Goal: Contribute content: Add original content to the website for others to see

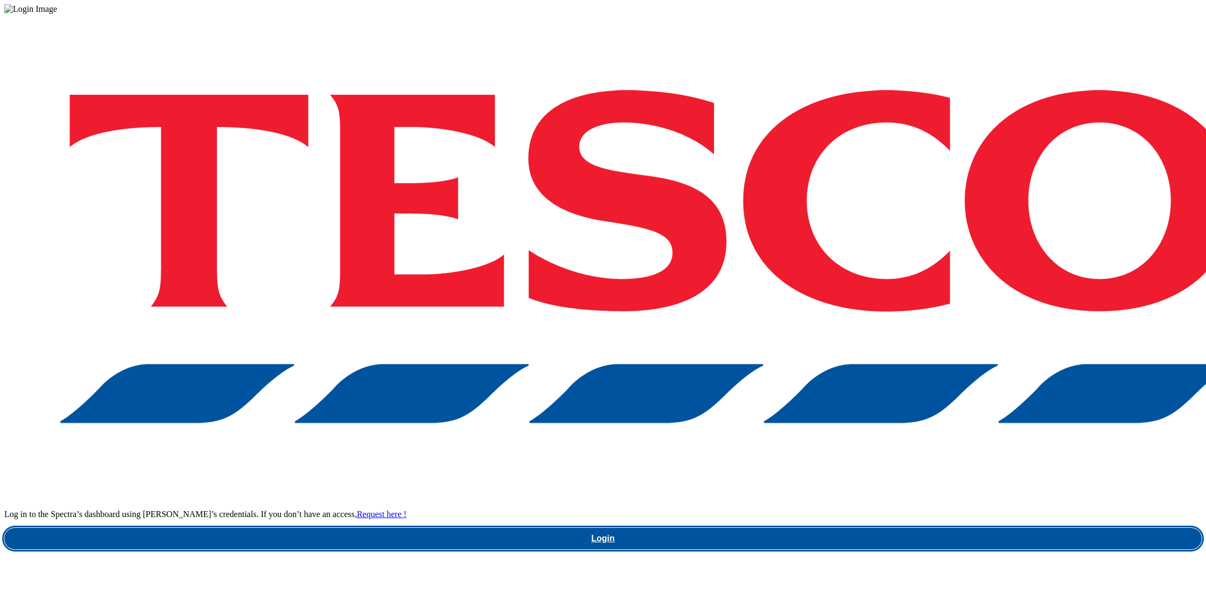
click at [906, 527] on link "Login" at bounding box center [602, 538] width 1197 height 22
drag, startPoint x: 0, startPoint y: 0, endPoint x: 906, endPoint y: 339, distance: 967.5
click at [906, 527] on link "Login" at bounding box center [602, 538] width 1197 height 22
click at [912, 527] on link "Login" at bounding box center [602, 538] width 1197 height 22
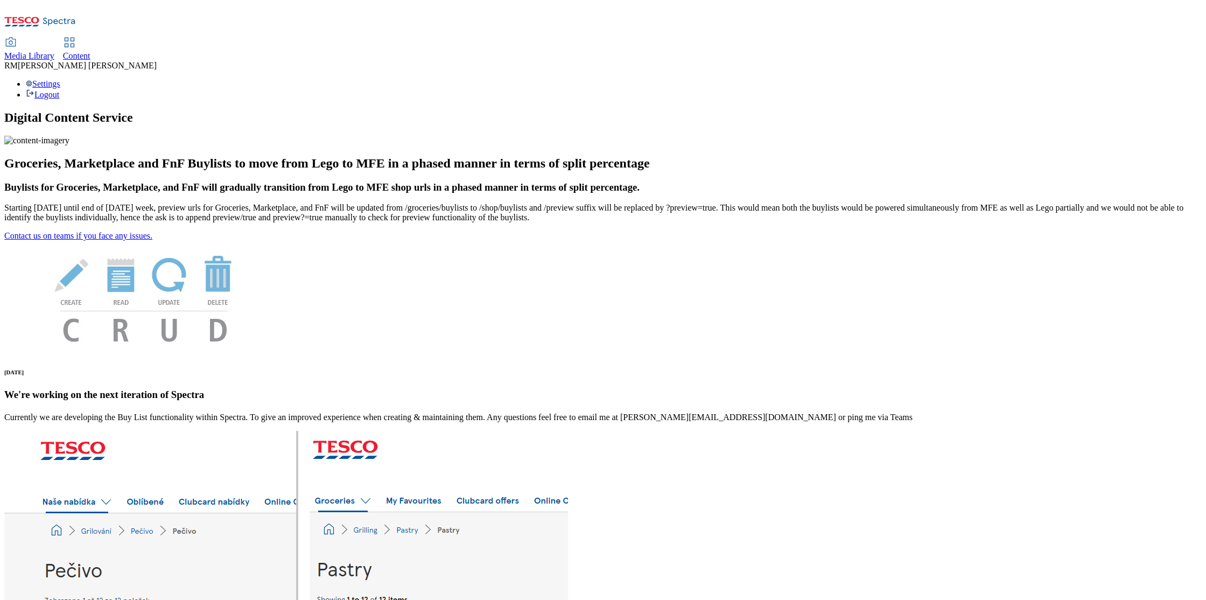
click at [54, 51] on span "Media Library" at bounding box center [29, 55] width 50 height 9
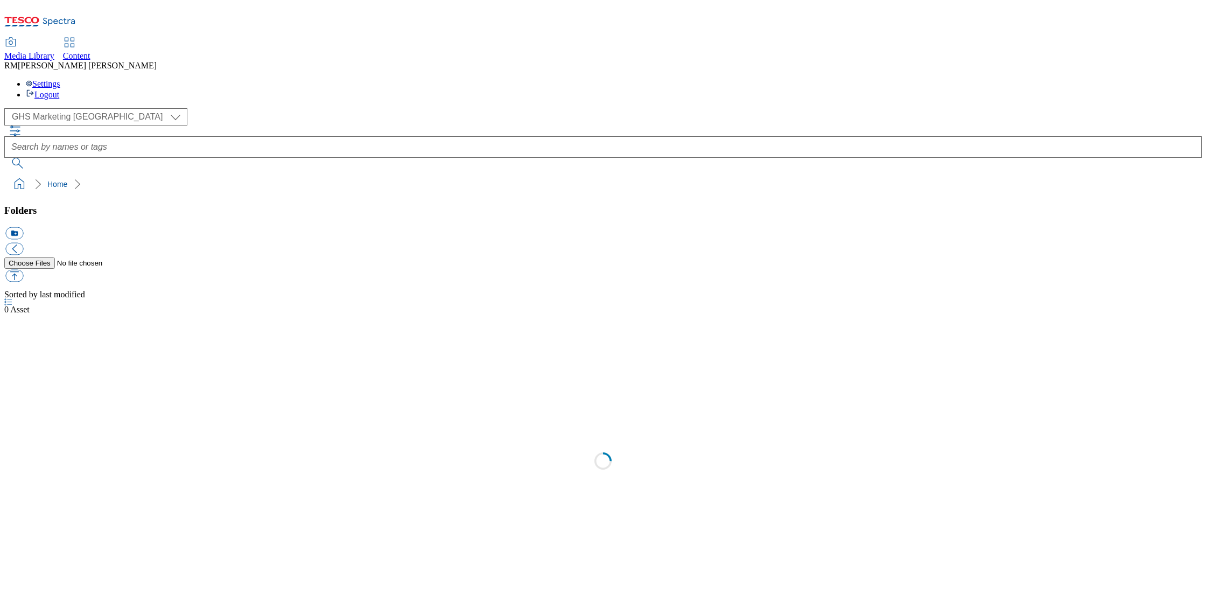
scroll to position [1, 0]
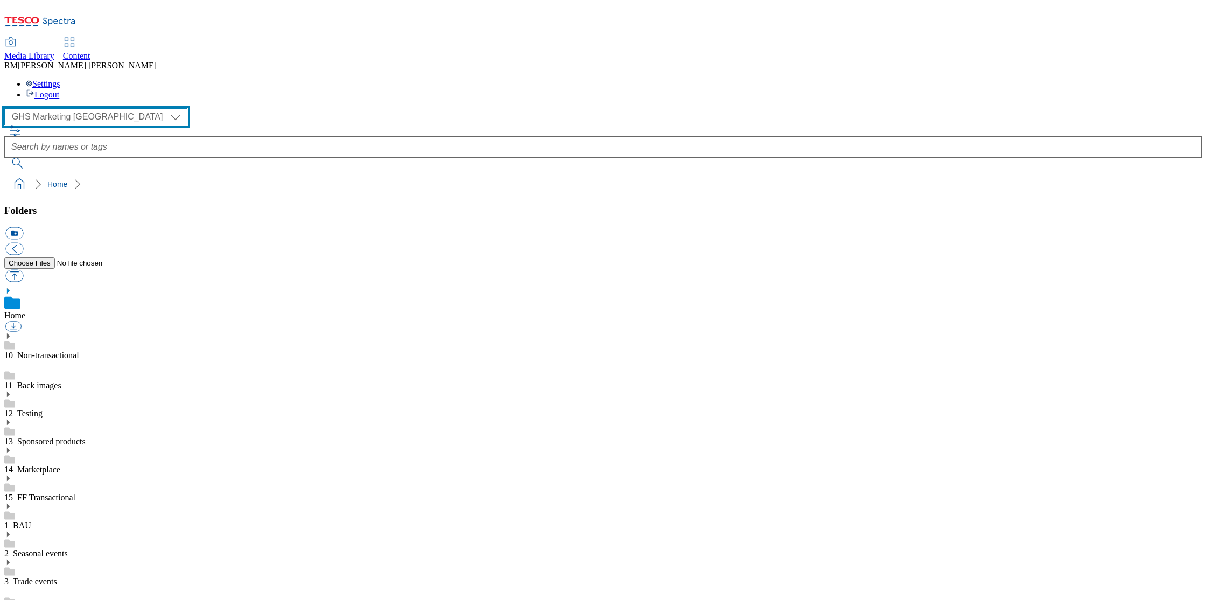
click at [101, 108] on select "GHS Marketing UK iGHS Marketing CE MCA CZ MCA HU MCA SK" at bounding box center [95, 116] width 183 height 17
select select "flare-ighs-ce-mktg"
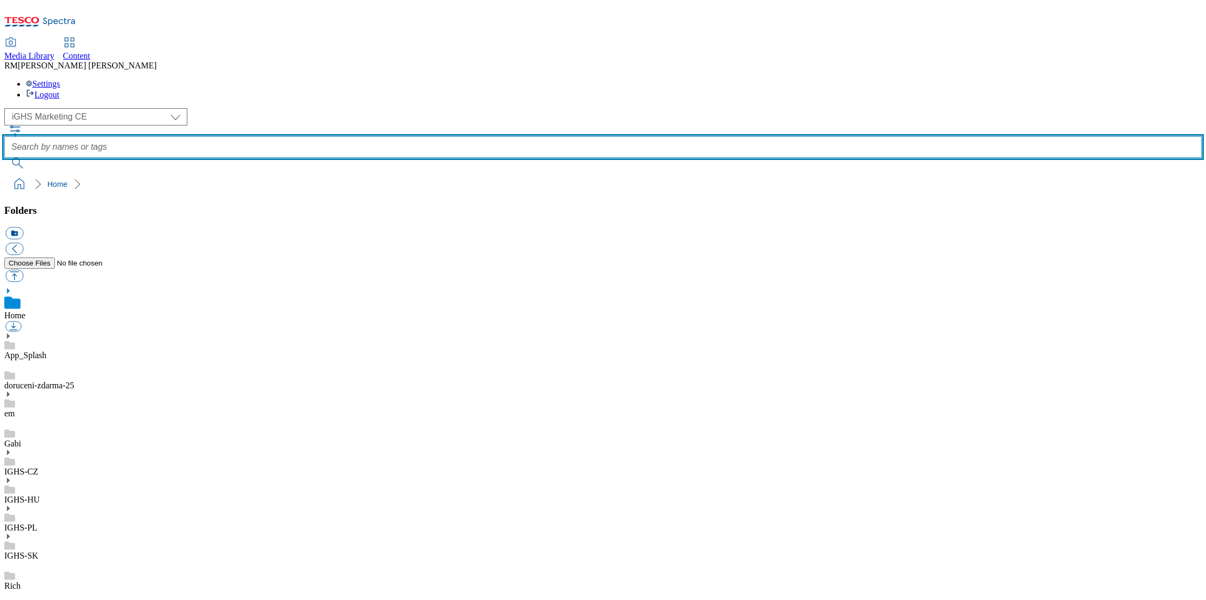
click at [426, 136] on input "text" at bounding box center [602, 147] width 1197 height 22
paste input "tesco-inspiracie"
type input "tesco-inspiracie"
click at [4, 158] on button "submit" at bounding box center [18, 163] width 28 height 11
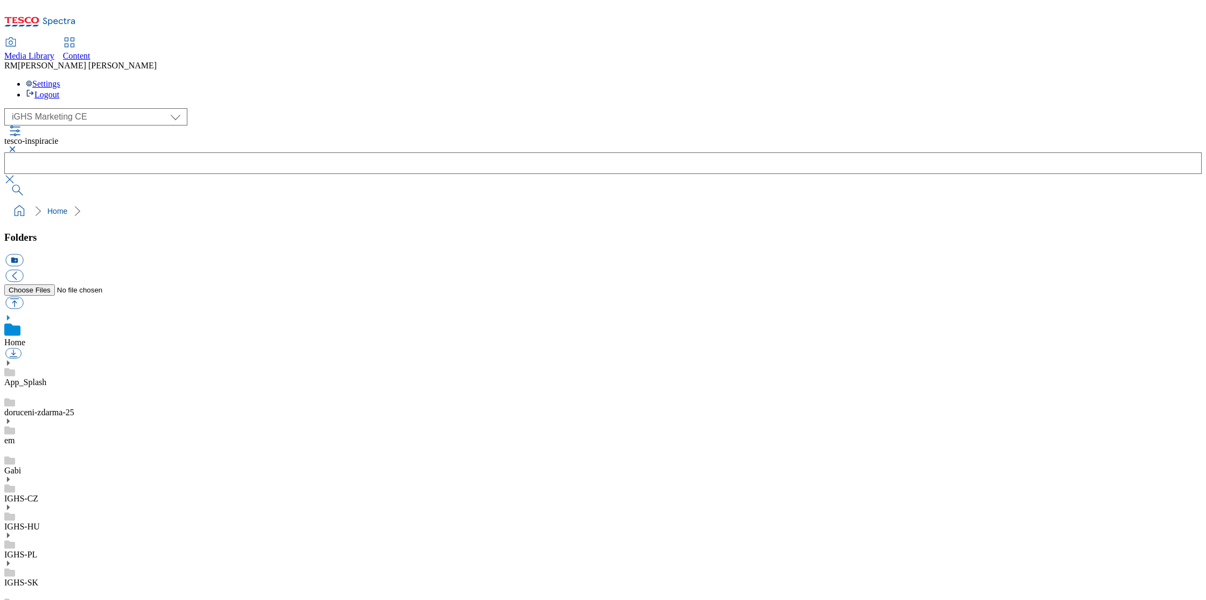
click at [17, 146] on button "button" at bounding box center [10, 149] width 13 height 6
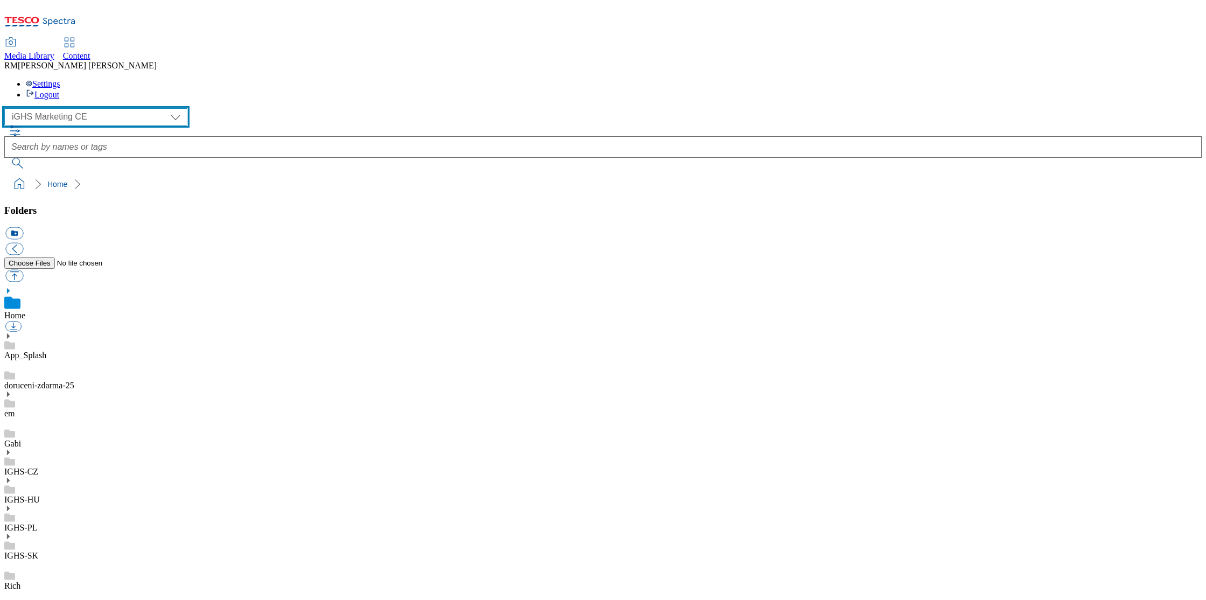
click at [100, 108] on select "GHS Marketing UK iGHS Marketing CE MCA CZ MCA HU MCA SK" at bounding box center [95, 116] width 183 height 17
click at [12, 532] on icon at bounding box center [8, 536] width 8 height 8
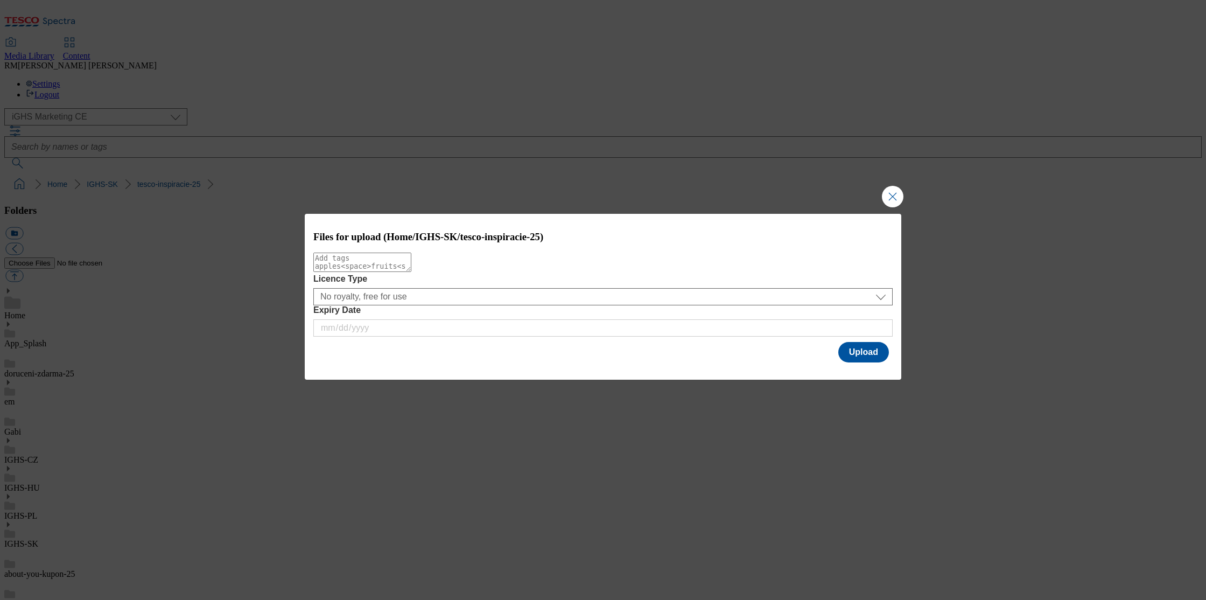
click at [411, 272] on textarea "Modal" at bounding box center [362, 261] width 98 height 19
type textarea "r"
click at [871, 356] on button "Upload" at bounding box center [863, 352] width 51 height 20
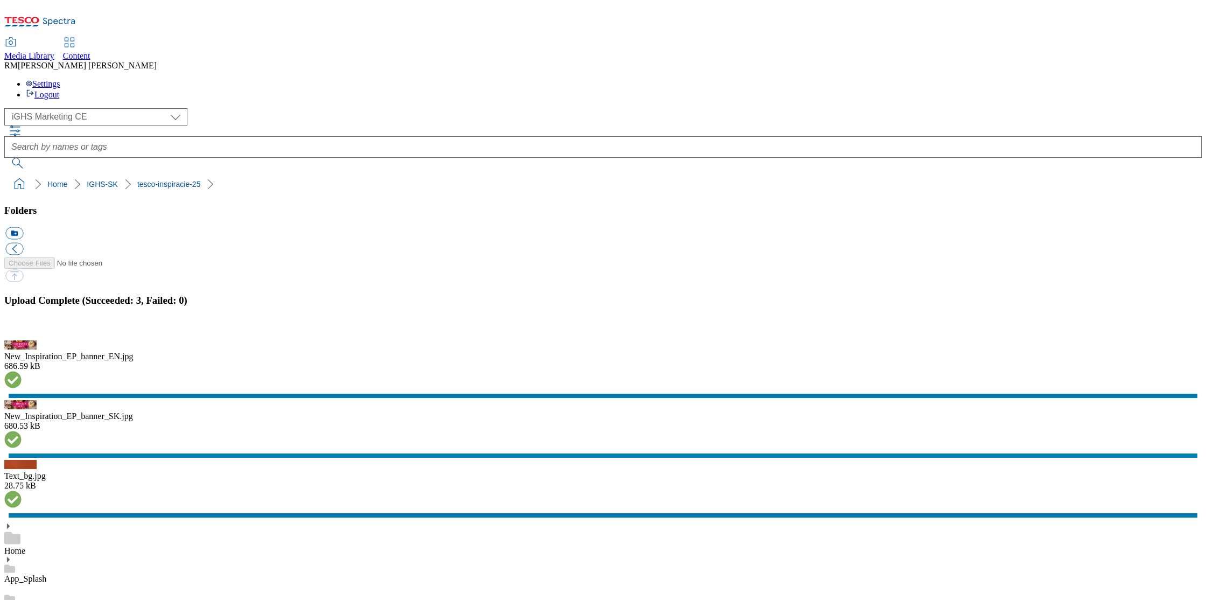
checkbox input "true"
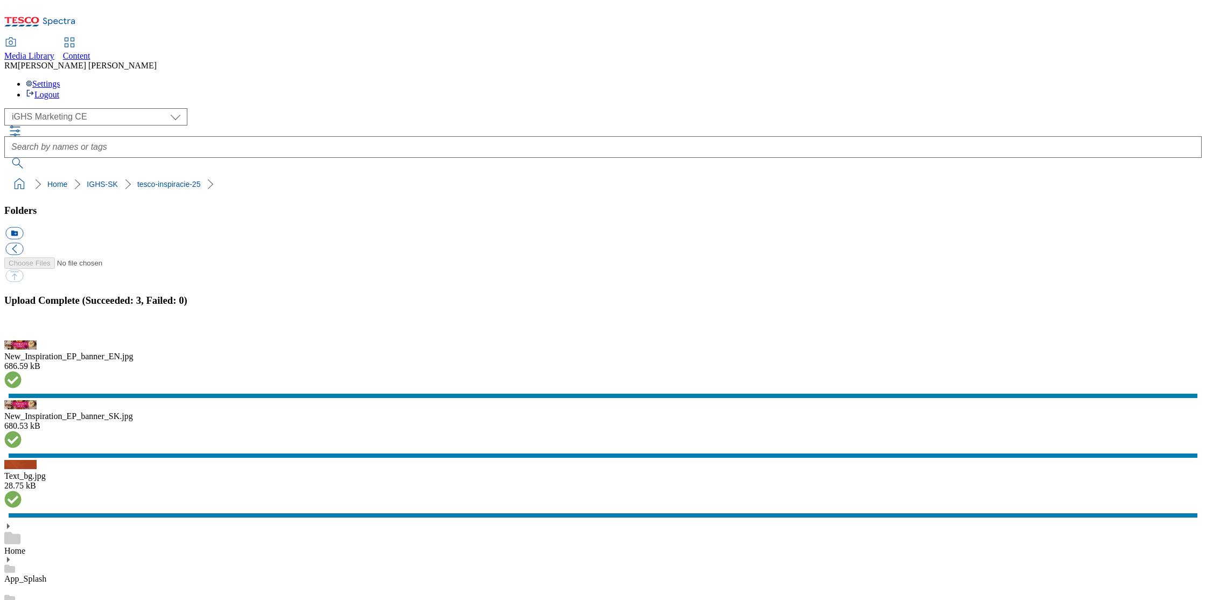
checkbox input "true"
checkbox input "false"
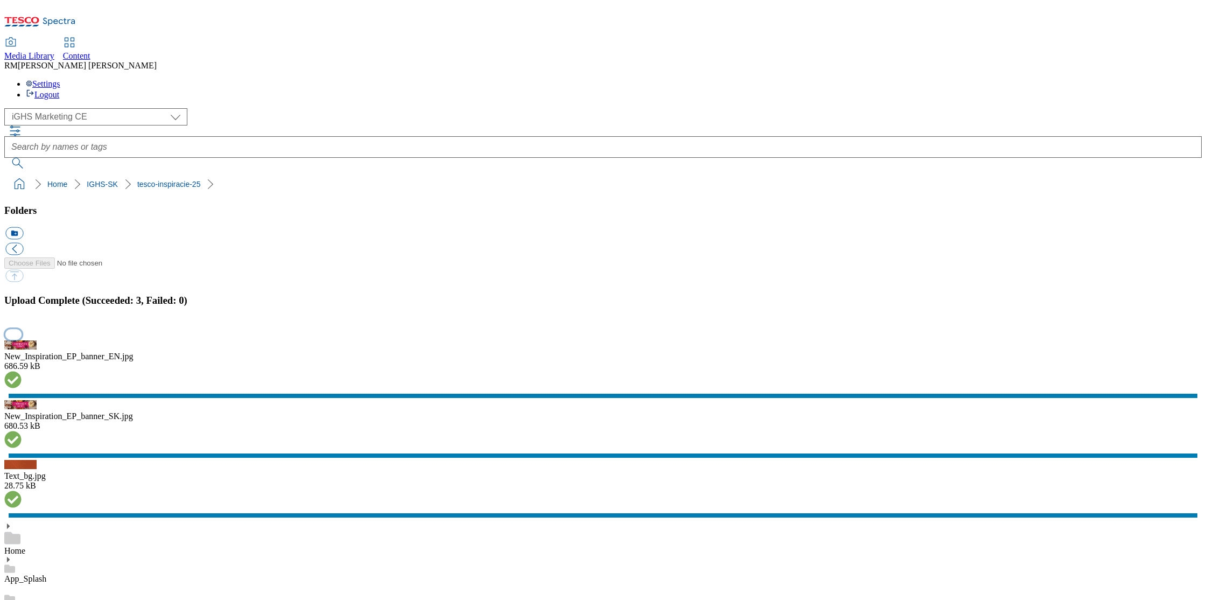
click at [22, 339] on button "button" at bounding box center [13, 334] width 16 height 10
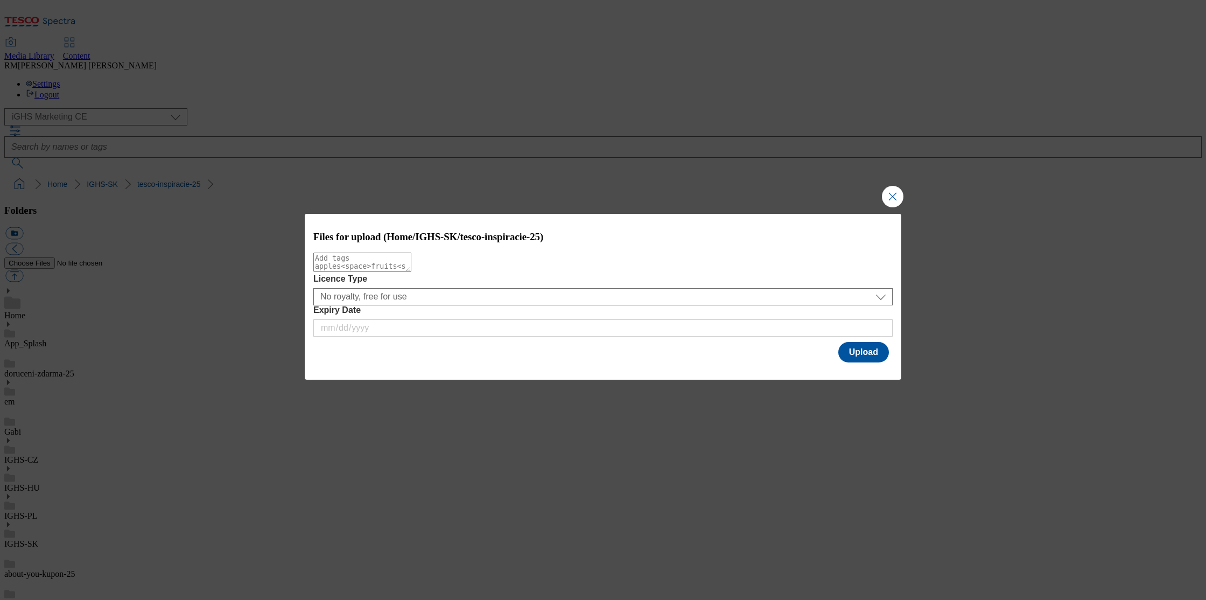
click at [411, 272] on textarea "Modal" at bounding box center [362, 261] width 98 height 19
type textarea "h"
click at [864, 358] on button "Upload" at bounding box center [863, 352] width 51 height 20
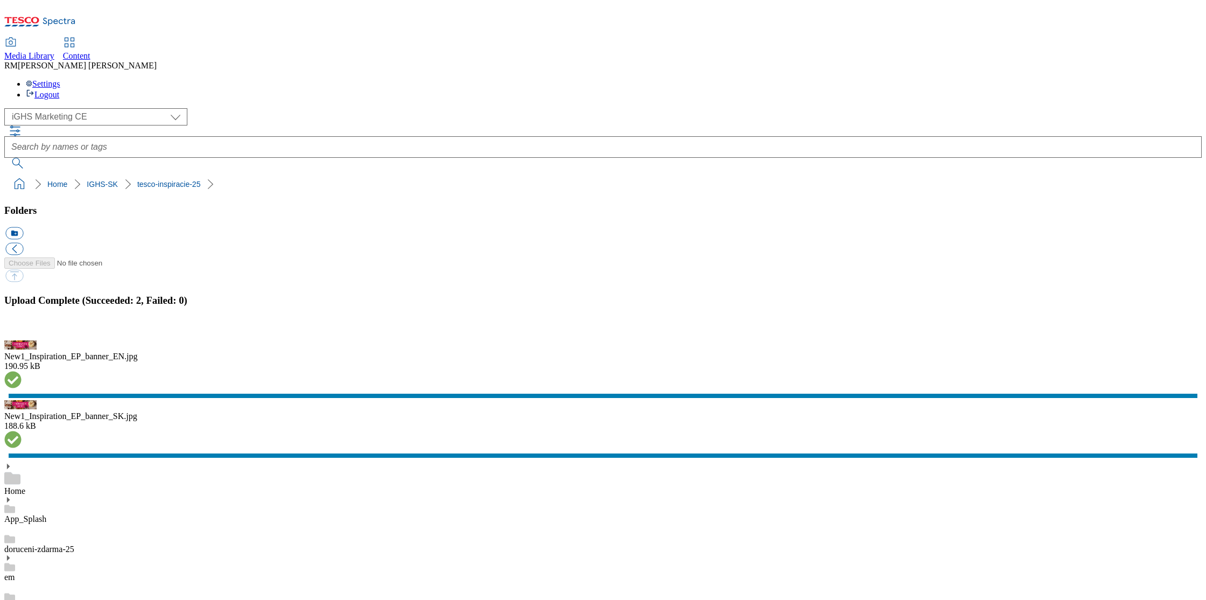
drag, startPoint x: 79, startPoint y: 391, endPoint x: 77, endPoint y: 384, distance: 7.8
click at [22, 339] on button "button" at bounding box center [13, 334] width 16 height 10
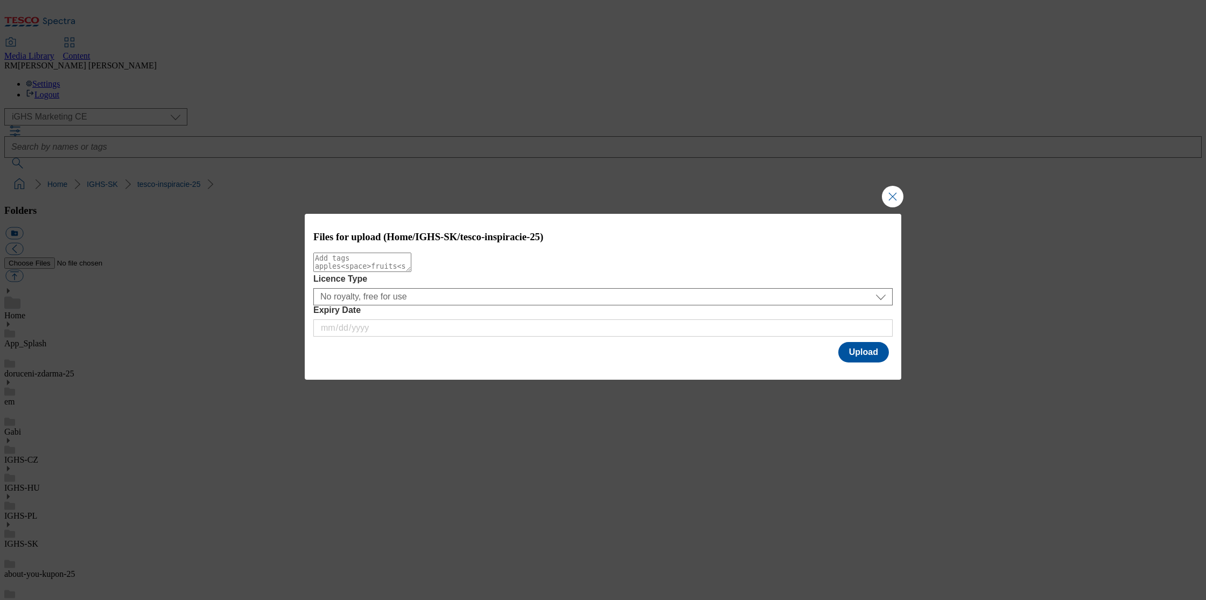
click at [411, 272] on textarea "Modal" at bounding box center [362, 261] width 98 height 19
type textarea "image"
click at [860, 357] on button "Upload" at bounding box center [863, 352] width 51 height 20
